Goal: Task Accomplishment & Management: Use online tool/utility

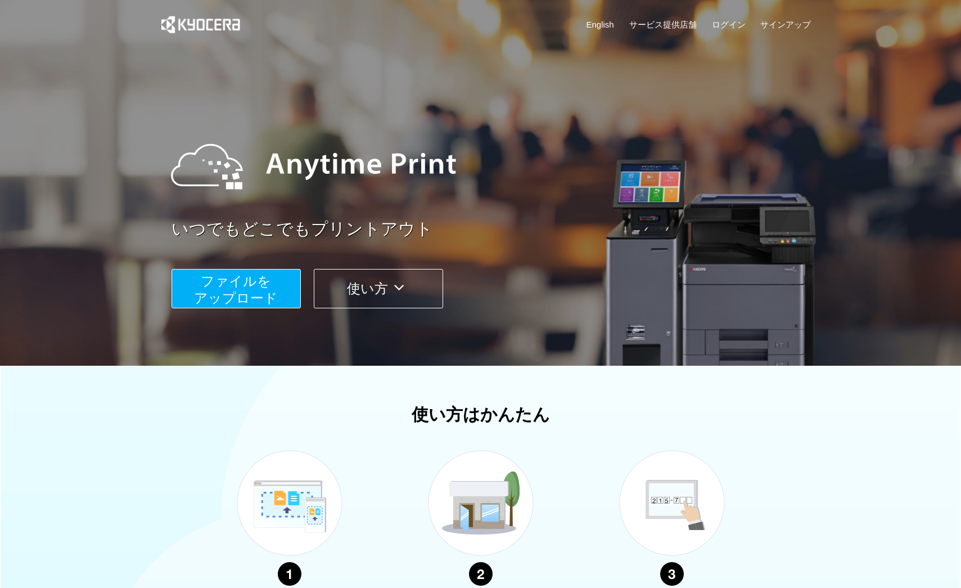
click at [225, 285] on span "ファイルを ​​アップロード" at bounding box center [236, 289] width 84 height 32
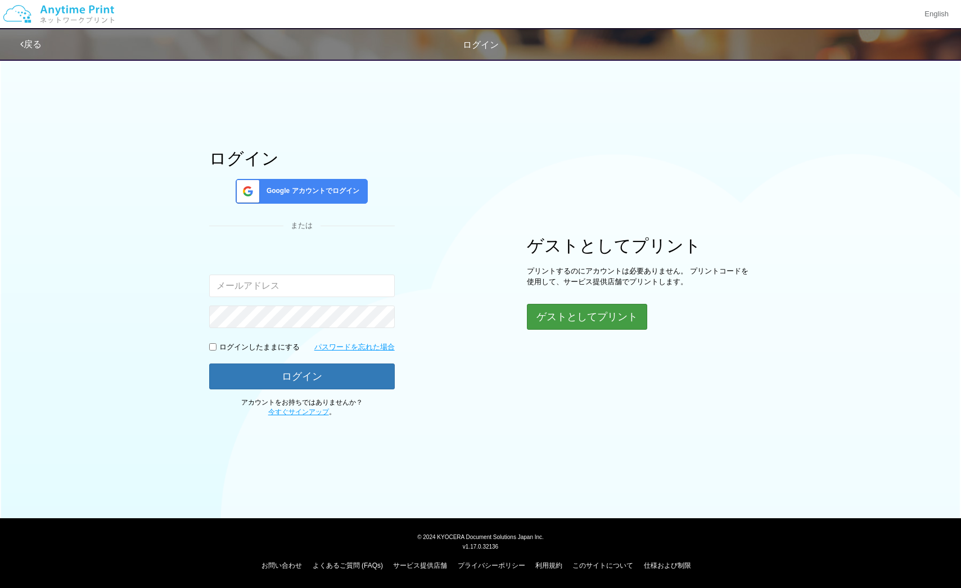
click at [595, 318] on button "ゲストとしてプリント" at bounding box center [587, 317] width 120 height 26
click at [569, 366] on div "ログイン Google アカウントでログイン または 入力されたメールアドレスまたはパスワードが正しくありません。 ログインしたままにする パスワードを忘れた…" at bounding box center [480, 235] width 675 height 364
click at [572, 317] on button "ゲストとしてプリント" at bounding box center [587, 317] width 120 height 26
click at [529, 276] on p "プリントするのにアカウントは必要ありません。 プリントコードを使用して、サービス提供店舗でプリントします。" at bounding box center [639, 276] width 225 height 21
click at [542, 310] on button "ゲストとしてプリント" at bounding box center [587, 317] width 120 height 26
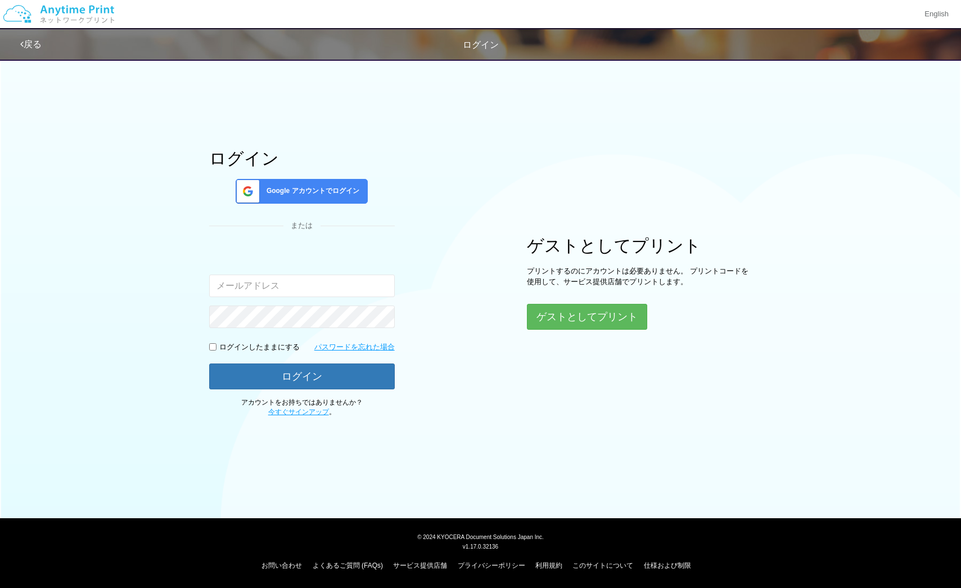
click at [339, 179] on div "Google アカウントでログイン" at bounding box center [302, 191] width 132 height 25
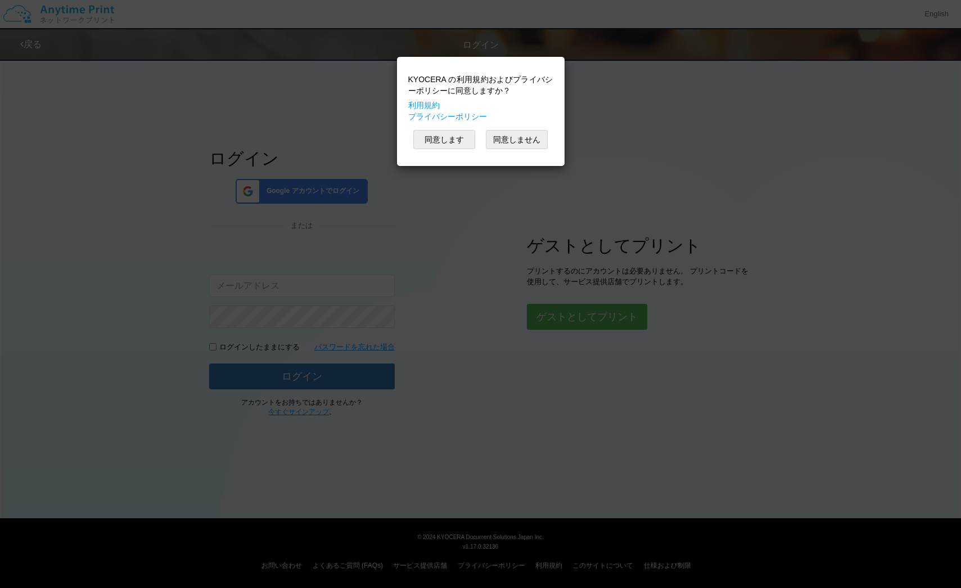
click at [434, 149] on div "KYOCERA の利用規約およびプライバシーポリシーに同意しますか？ 利用規約 プライバシーポリシー 同意します 同意しません" at bounding box center [481, 111] width 156 height 98
click at [434, 141] on button "同意します" at bounding box center [444, 139] width 62 height 19
click at [449, 138] on button "同意します" at bounding box center [444, 139] width 62 height 19
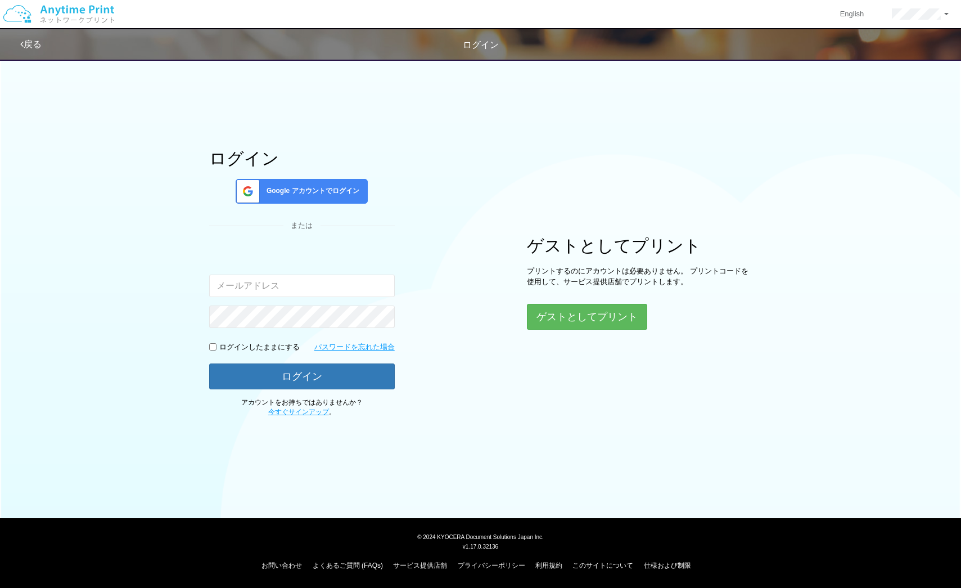
click at [352, 196] on span "Google アカウントでログイン" at bounding box center [310, 191] width 97 height 10
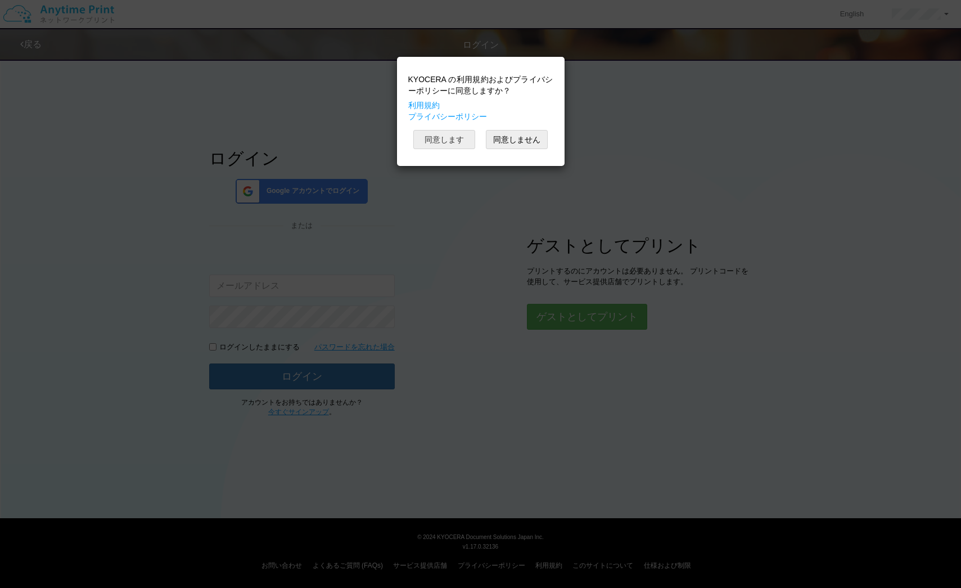
click at [460, 139] on button "同意します" at bounding box center [444, 139] width 62 height 19
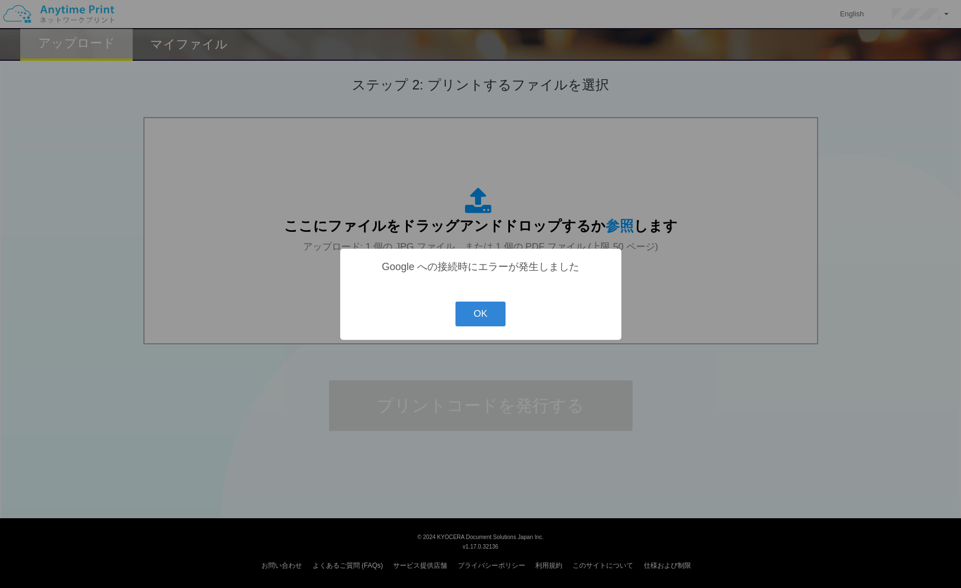
click at [483, 296] on div "? ! i Google への接続時にエラーが発生しました OK Cancel ×" at bounding box center [480, 294] width 281 height 91
click at [478, 311] on button "OK" at bounding box center [481, 314] width 50 height 25
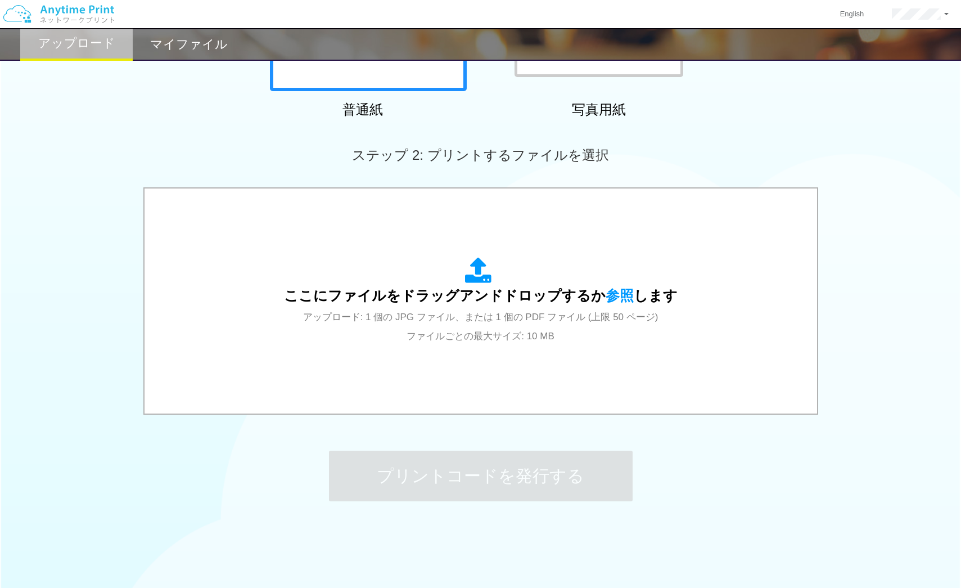
scroll to position [242, 0]
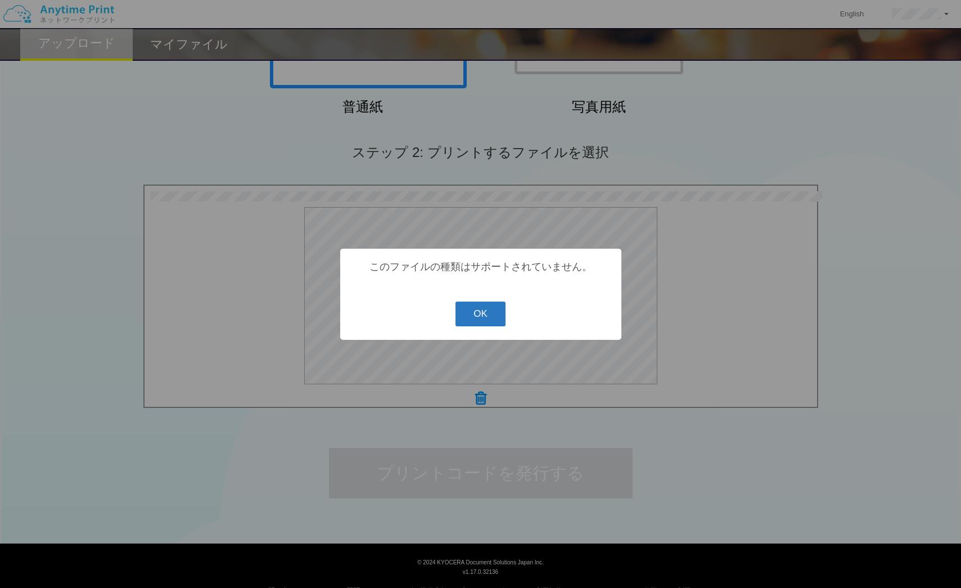
click at [476, 312] on button "OK" at bounding box center [481, 314] width 50 height 25
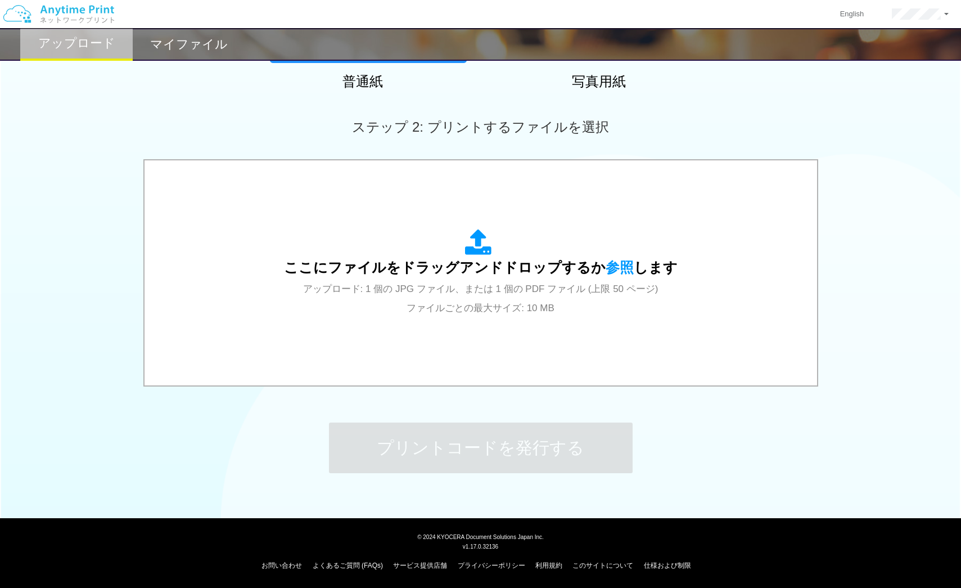
scroll to position [267, 0]
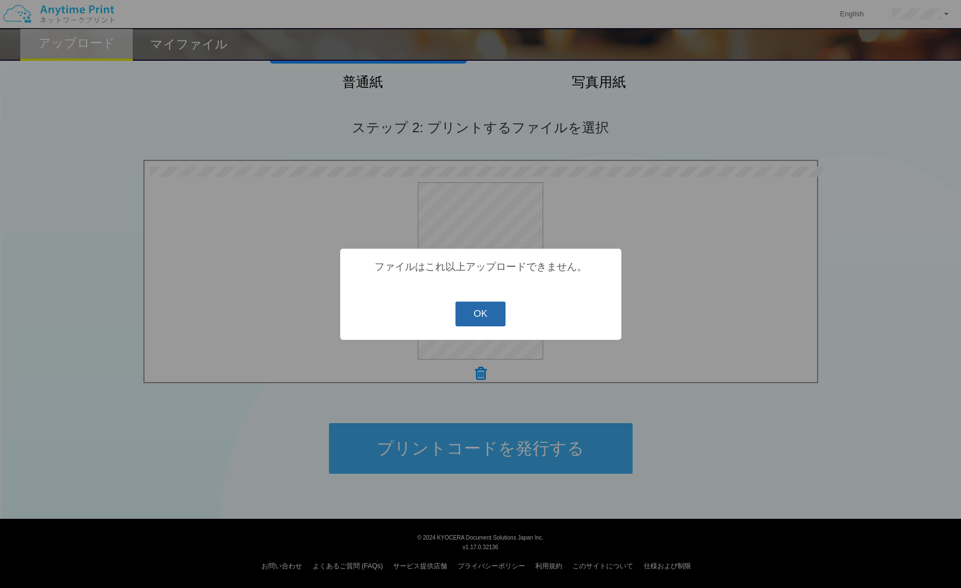
click at [466, 311] on button "OK" at bounding box center [481, 314] width 50 height 25
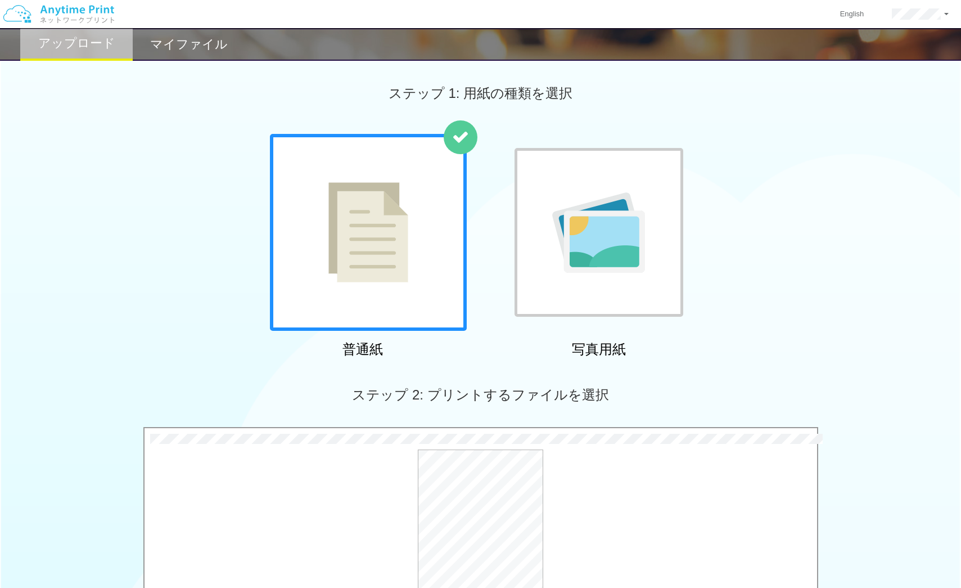
scroll to position [0, 0]
click at [161, 45] on h2 "マイファイル" at bounding box center [189, 45] width 78 height 14
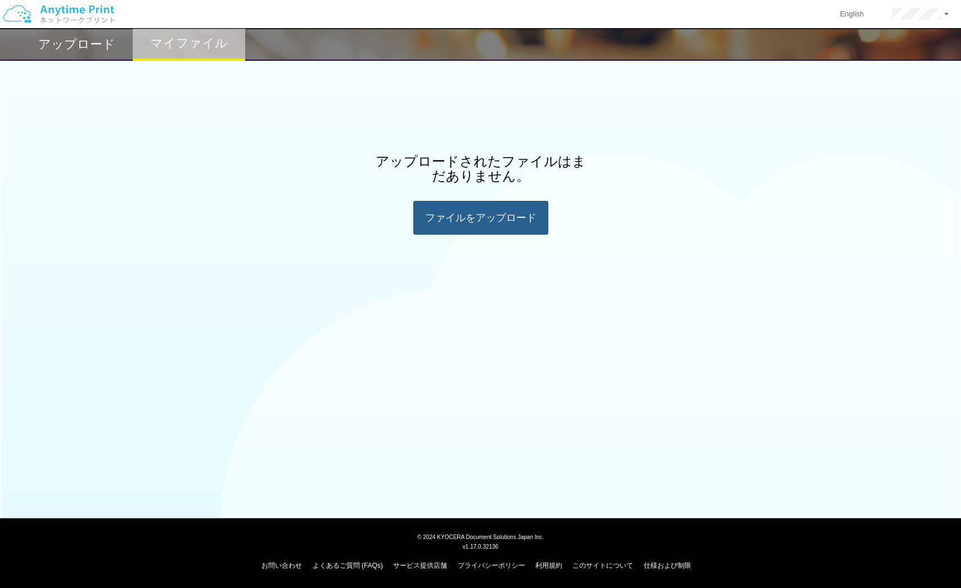
click at [457, 223] on div "ファイルを​​アップロード" at bounding box center [480, 218] width 135 height 34
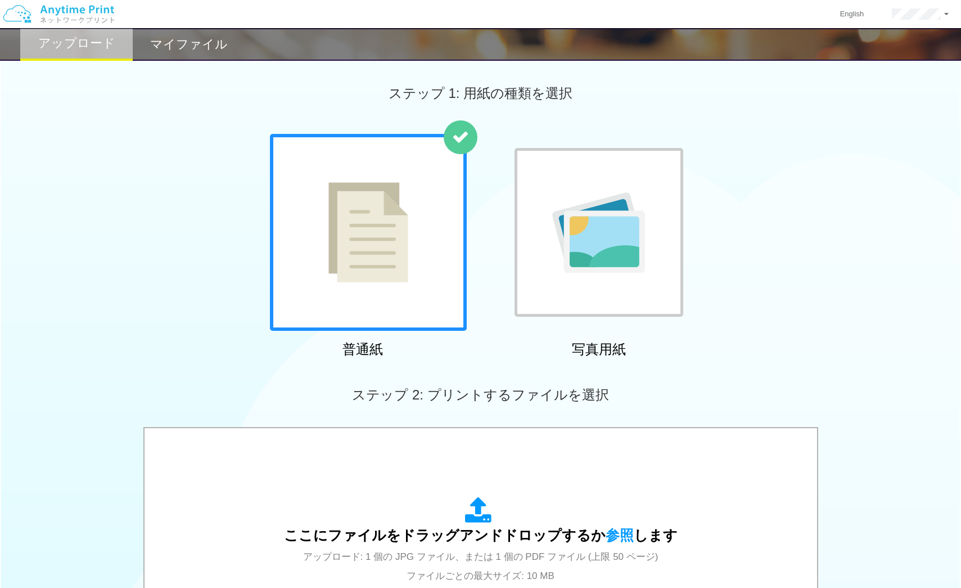
scroll to position [267, 0]
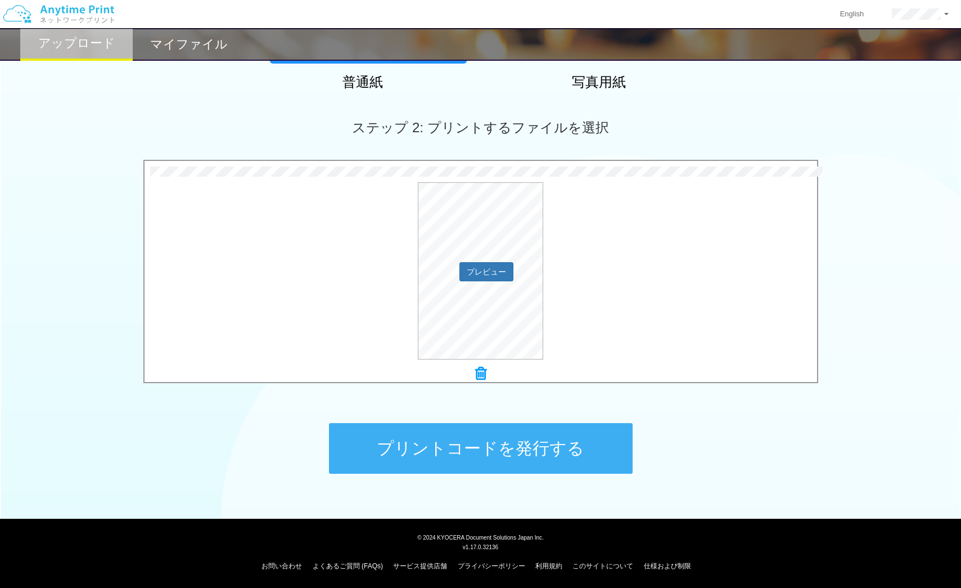
click at [552, 314] on div "プレビュー" at bounding box center [481, 270] width 673 height 177
click at [385, 443] on button "プリントコードを発行する" at bounding box center [481, 448] width 304 height 51
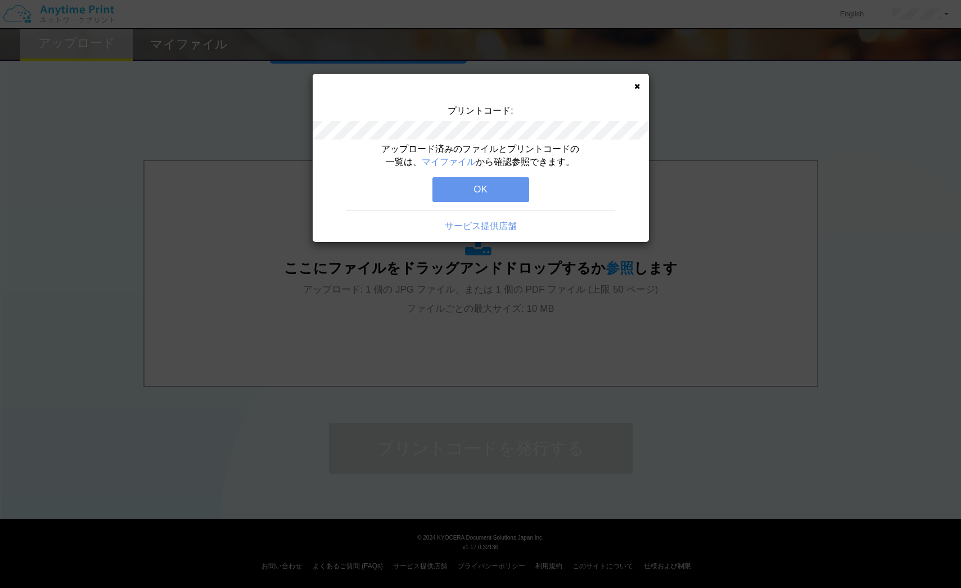
click at [468, 194] on button "OK" at bounding box center [481, 189] width 97 height 25
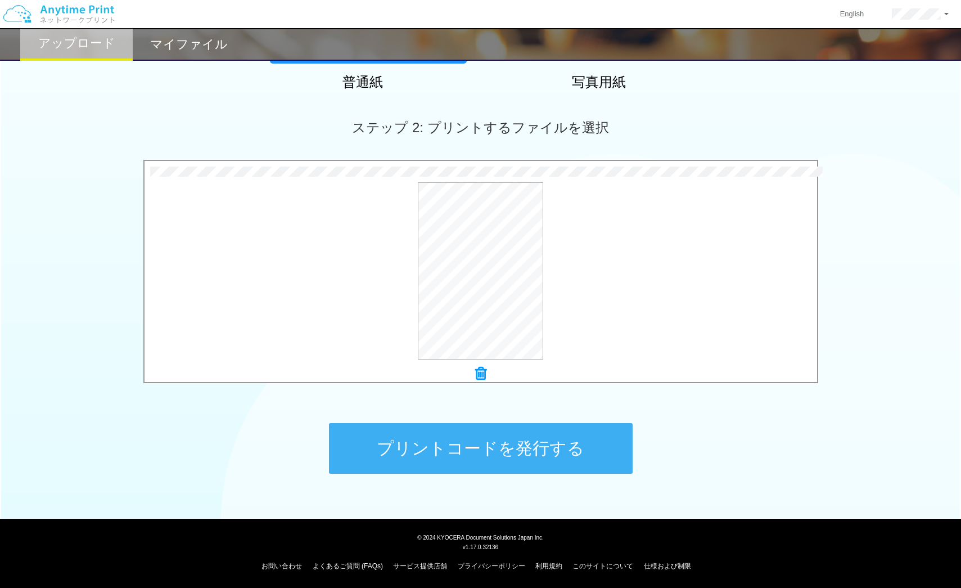
click at [494, 436] on button "プリントコードを発行する" at bounding box center [481, 448] width 304 height 51
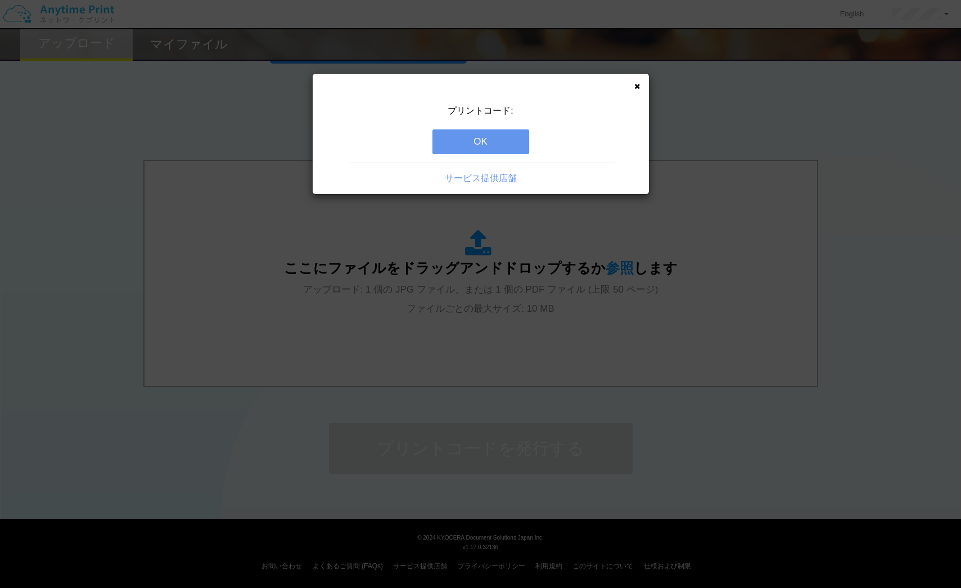
scroll to position [0, 0]
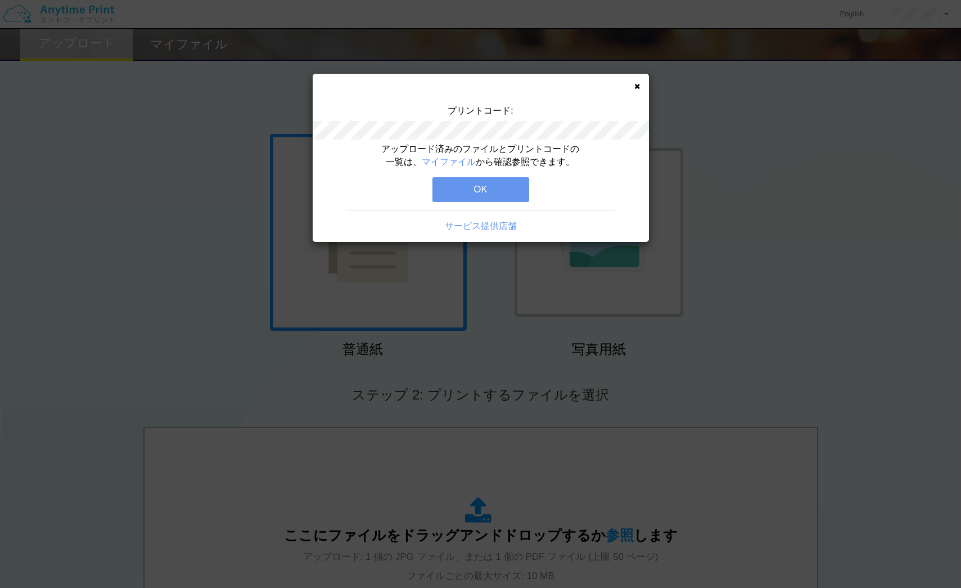
click at [505, 191] on button "OK" at bounding box center [481, 189] width 97 height 25
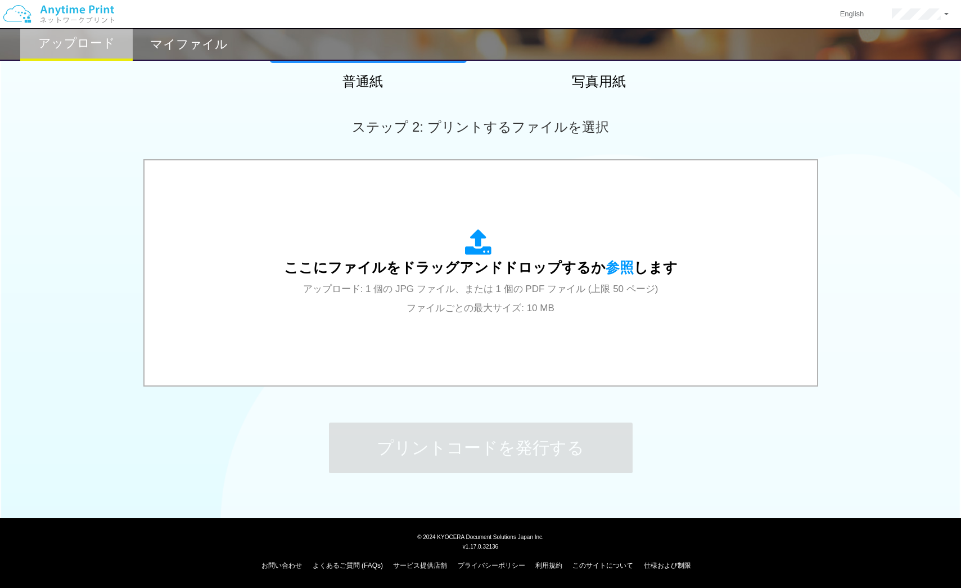
scroll to position [267, 0]
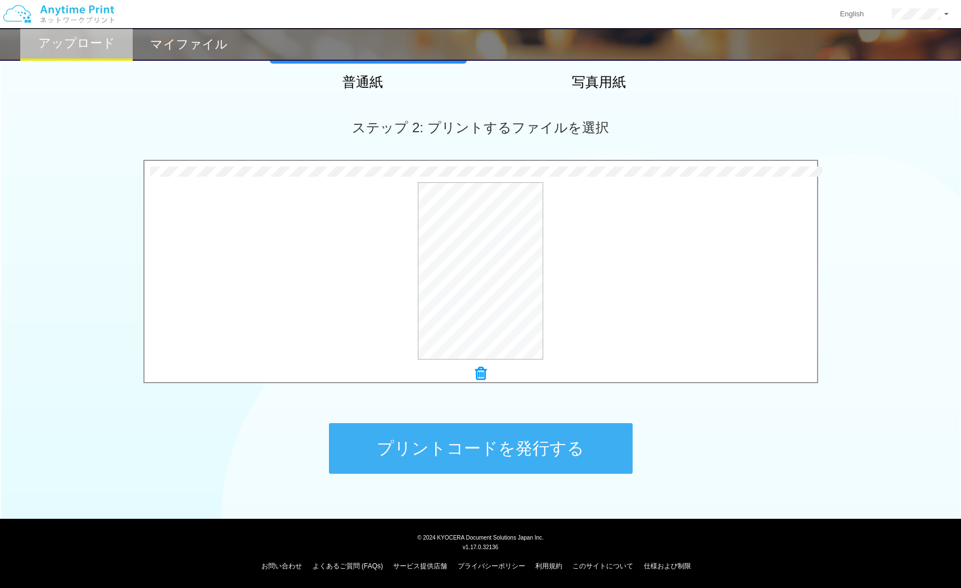
click at [505, 448] on button "プリントコードを発行する" at bounding box center [481, 448] width 304 height 51
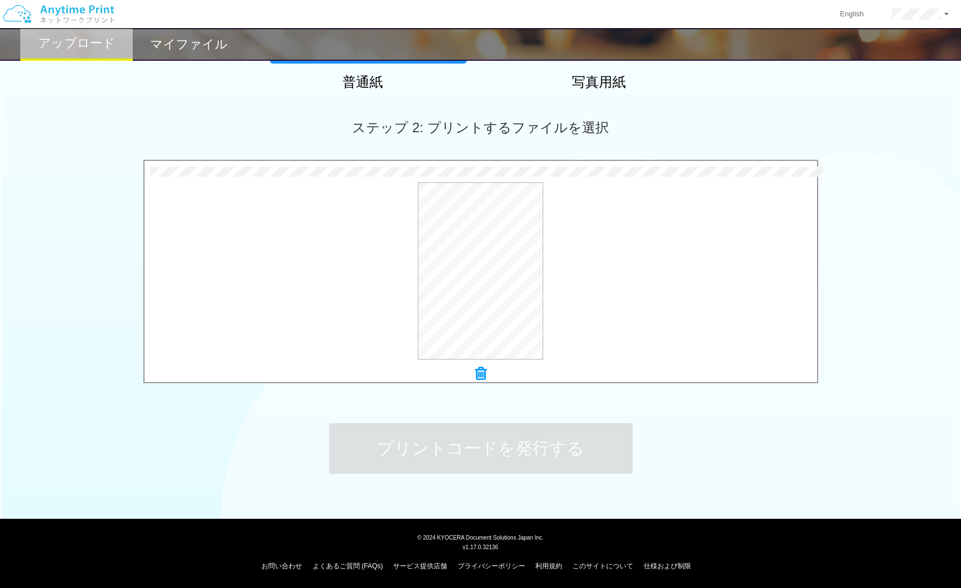
scroll to position [0, 0]
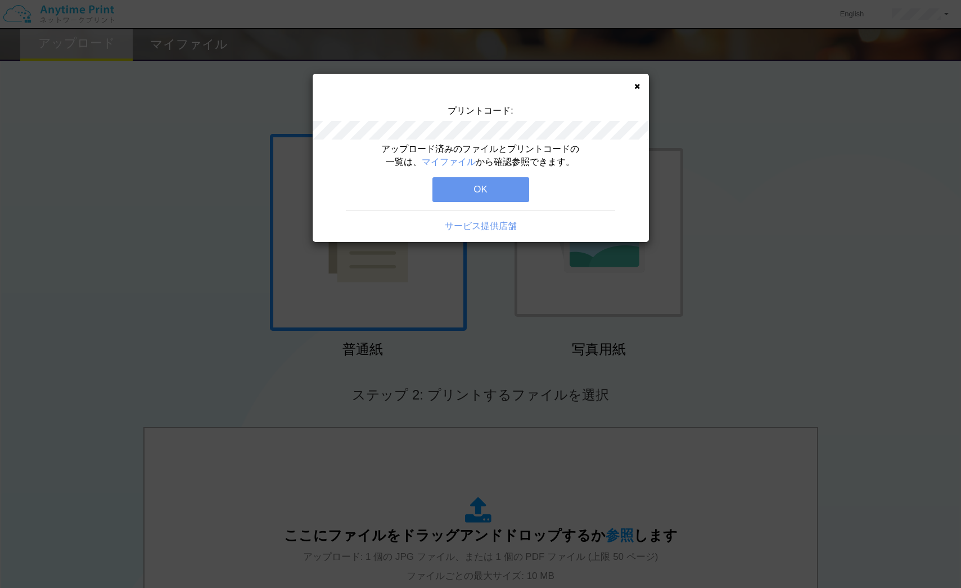
click at [466, 226] on link "サービス提供店舗" at bounding box center [481, 226] width 72 height 10
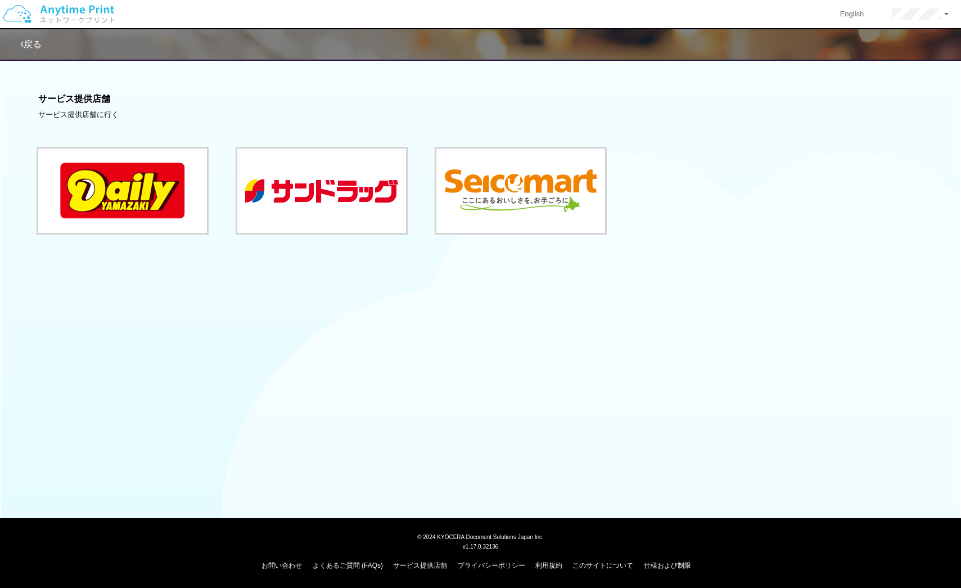
click at [152, 206] on button at bounding box center [122, 191] width 169 height 84
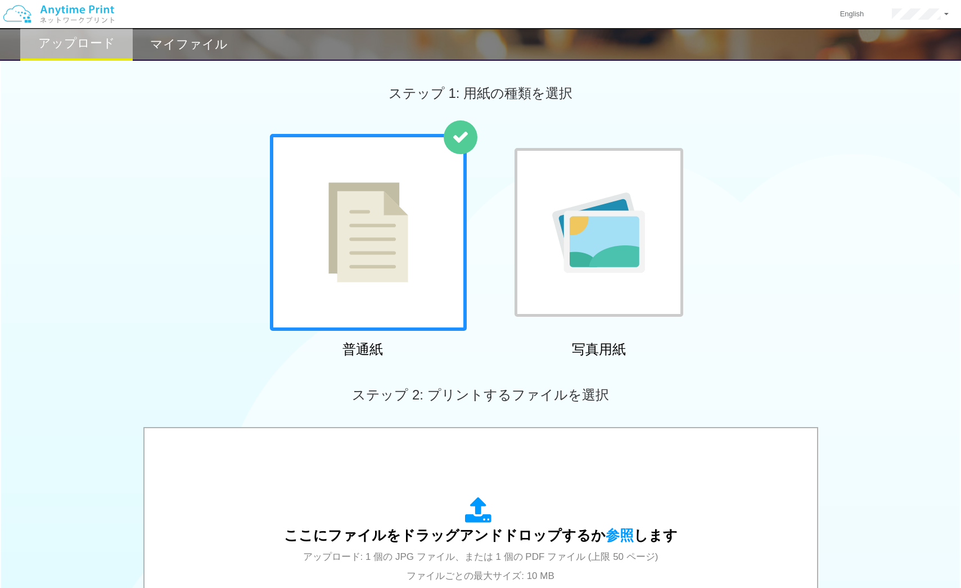
click at [183, 43] on h2 "マイファイル" at bounding box center [189, 45] width 78 height 14
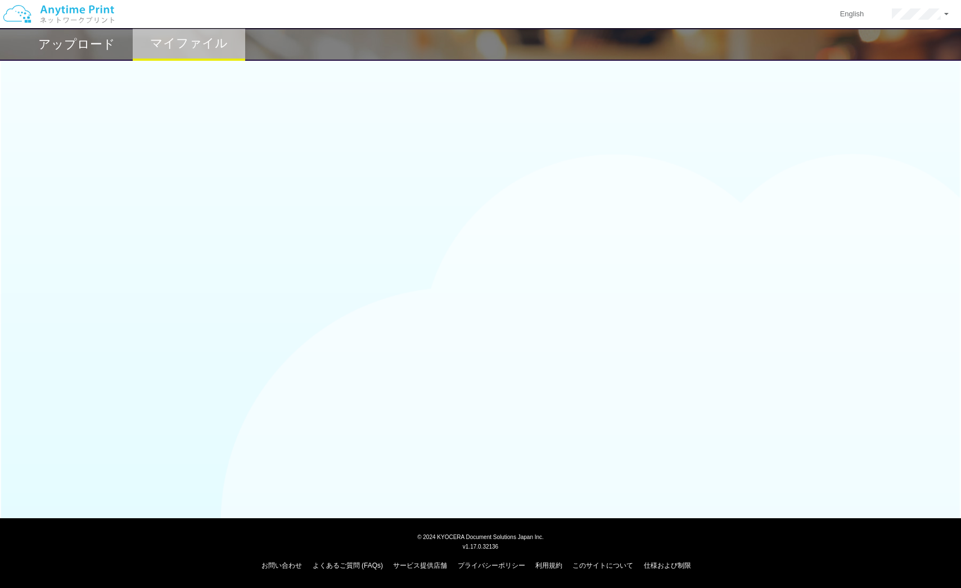
click at [64, 53] on div "アップロード" at bounding box center [76, 44] width 113 height 33
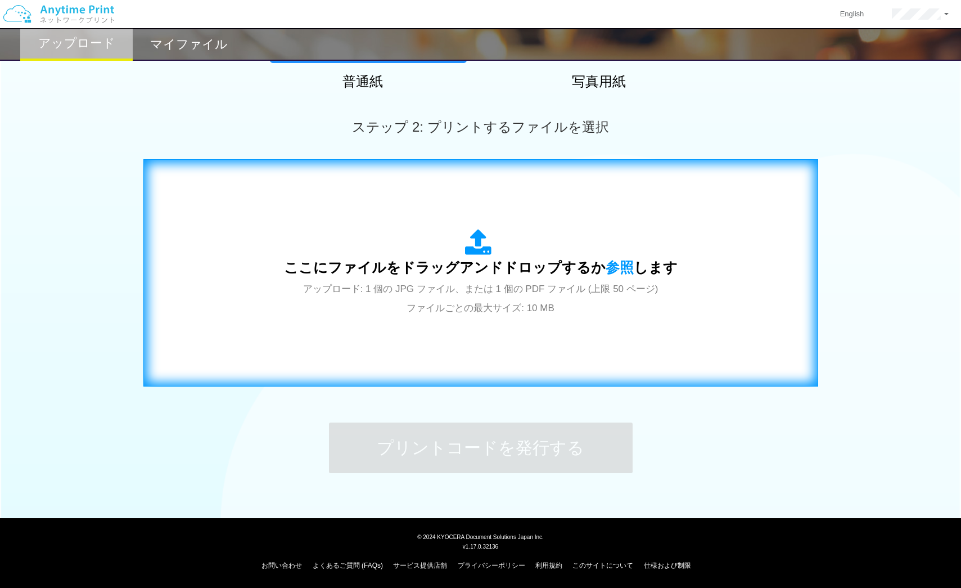
scroll to position [258, 0]
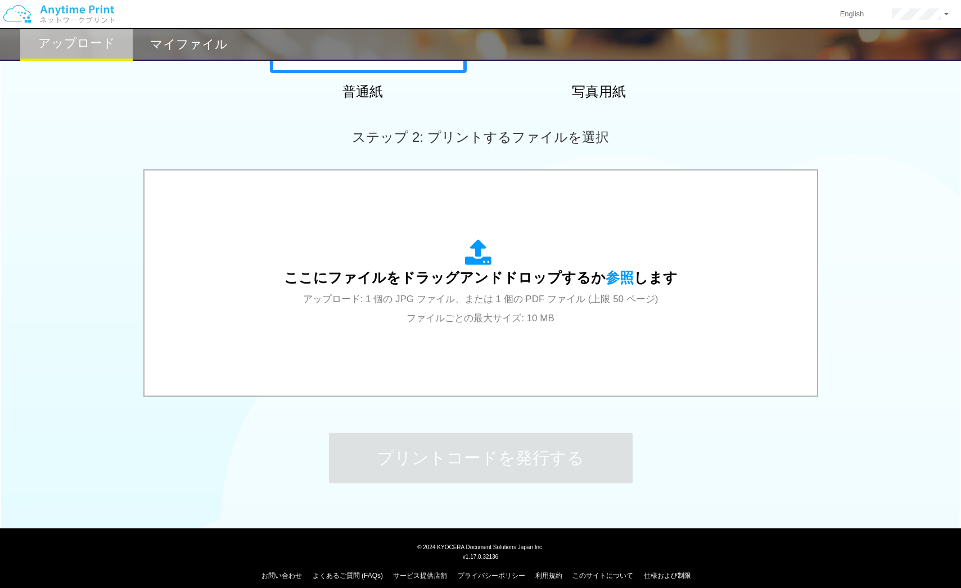
click at [164, 41] on h2 "マイファイル" at bounding box center [189, 45] width 78 height 14
